Goal: Navigation & Orientation: Find specific page/section

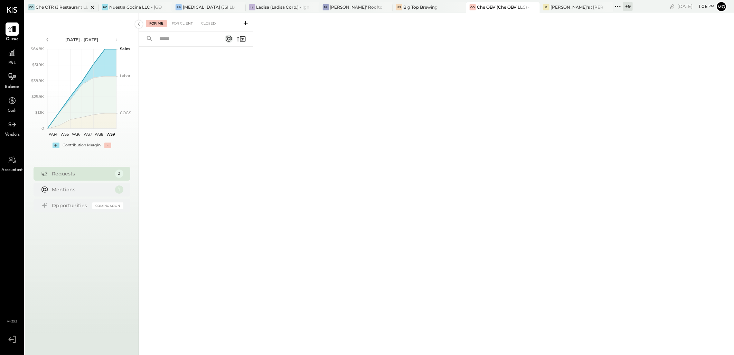
click at [46, 8] on div "Che OTR (J Restaurant LLC) - Ignite" at bounding box center [62, 7] width 53 height 6
click at [180, 25] on div "For Client" at bounding box center [182, 23] width 28 height 7
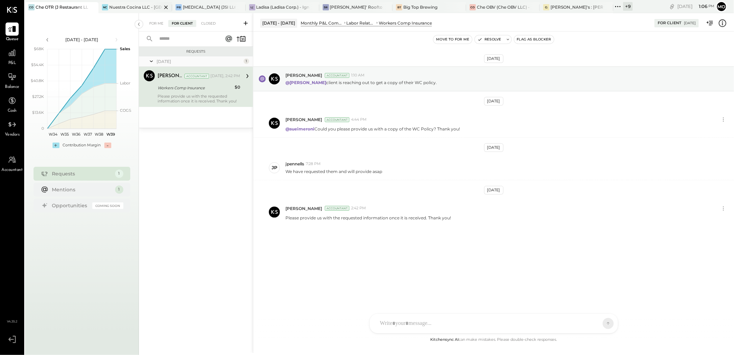
click at [129, 8] on div "Nuestra Cocina LLC - [GEOGRAPHIC_DATA]" at bounding box center [135, 7] width 53 height 6
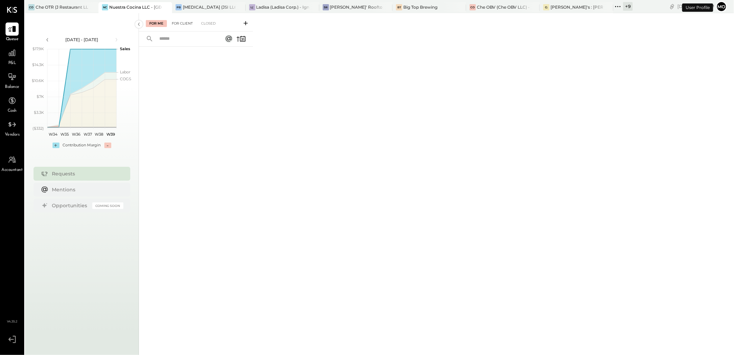
click at [182, 24] on div "For Client" at bounding box center [182, 23] width 28 height 7
click at [208, 8] on div "[MEDICAL_DATA] (JSI LLC) - Ignite" at bounding box center [209, 7] width 53 height 6
click at [271, 8] on div "Ladisa (Ladisa Corp.) - Ignite" at bounding box center [282, 7] width 53 height 6
click at [179, 22] on div "For Client" at bounding box center [182, 23] width 28 height 7
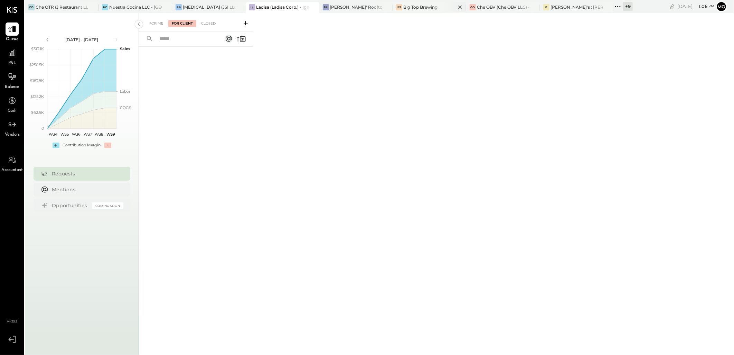
click at [422, 8] on div "Big Top Brewing" at bounding box center [420, 7] width 34 height 6
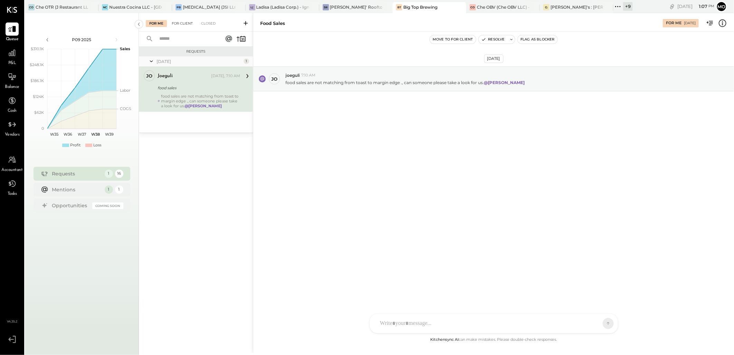
click at [179, 23] on div "For Client" at bounding box center [182, 23] width 28 height 7
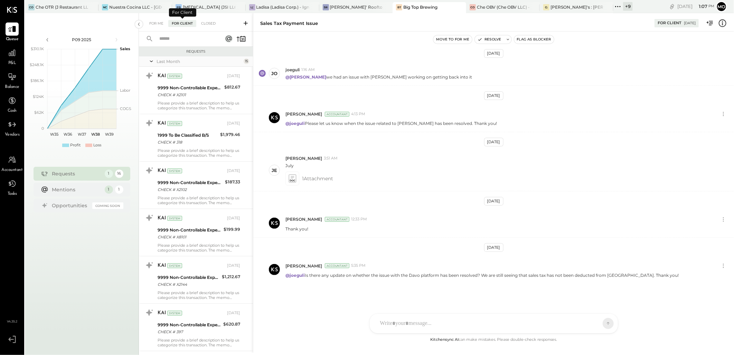
scroll to position [510, 0]
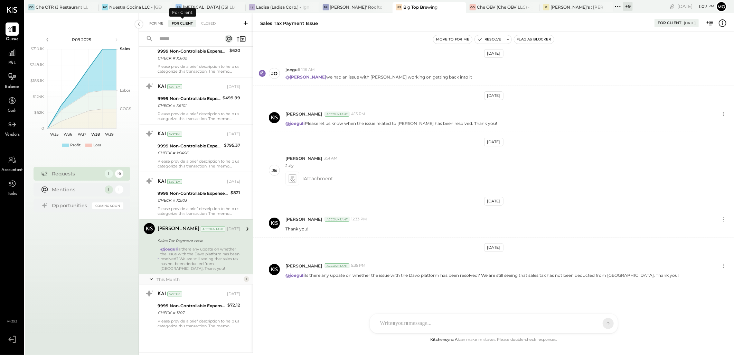
click at [154, 25] on div "For Me" at bounding box center [156, 23] width 21 height 7
